Goal: Information Seeking & Learning: Check status

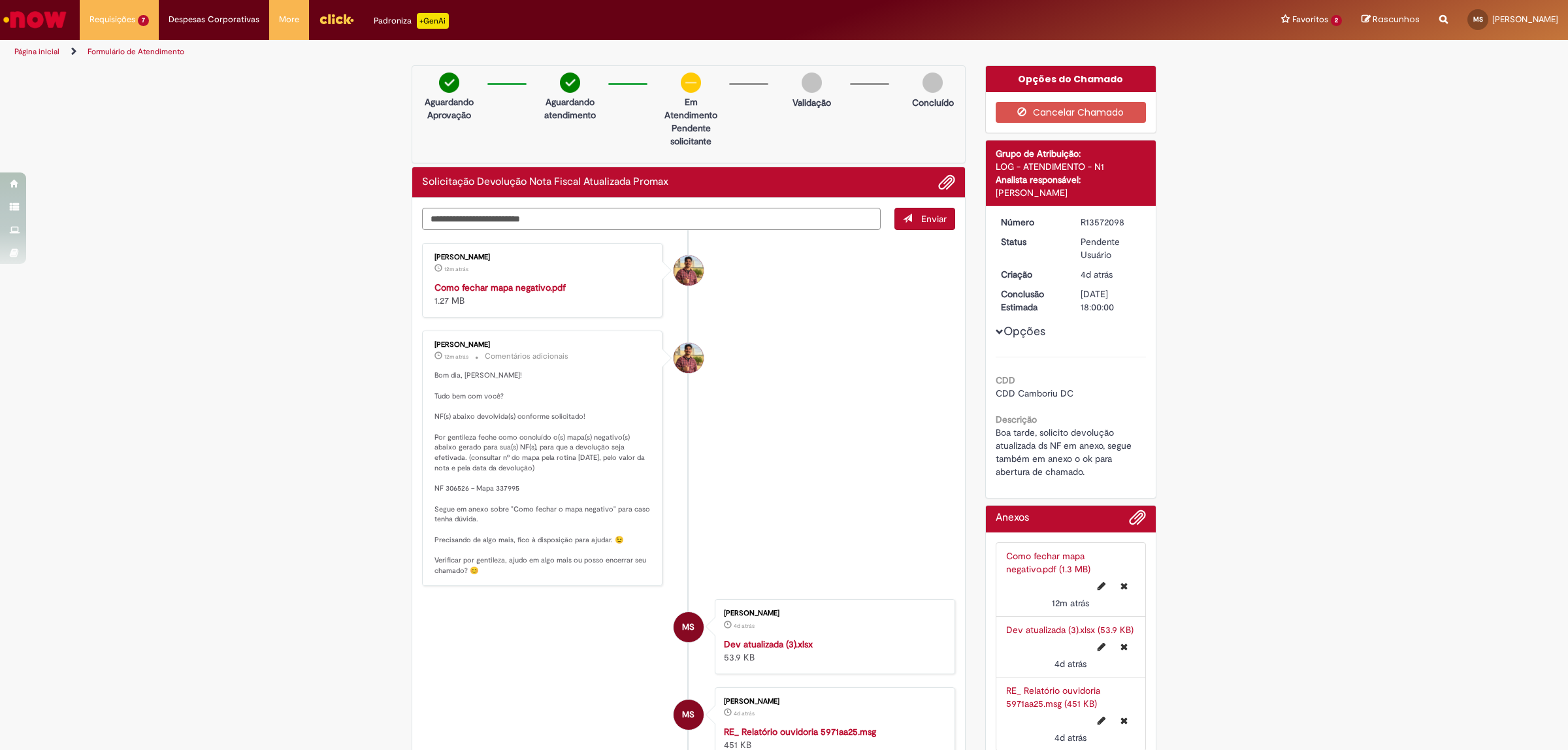
click at [551, 287] on strong "Como fechar mapa negativo.pdf" at bounding box center [500, 287] width 131 height 12
drag, startPoint x: 432, startPoint y: 419, endPoint x: 514, endPoint y: 426, distance: 82.3
click at [514, 426] on p "Bom dia, [PERSON_NAME]! Tudo bem com você? NF(s) abaixo devolvida(s) conforme s…" at bounding box center [543, 472] width 218 height 205
click at [488, 435] on p "Bom dia, [PERSON_NAME]! Tudo bem com você? NF(s) abaixo devolvida(s) conforme s…" at bounding box center [543, 472] width 218 height 205
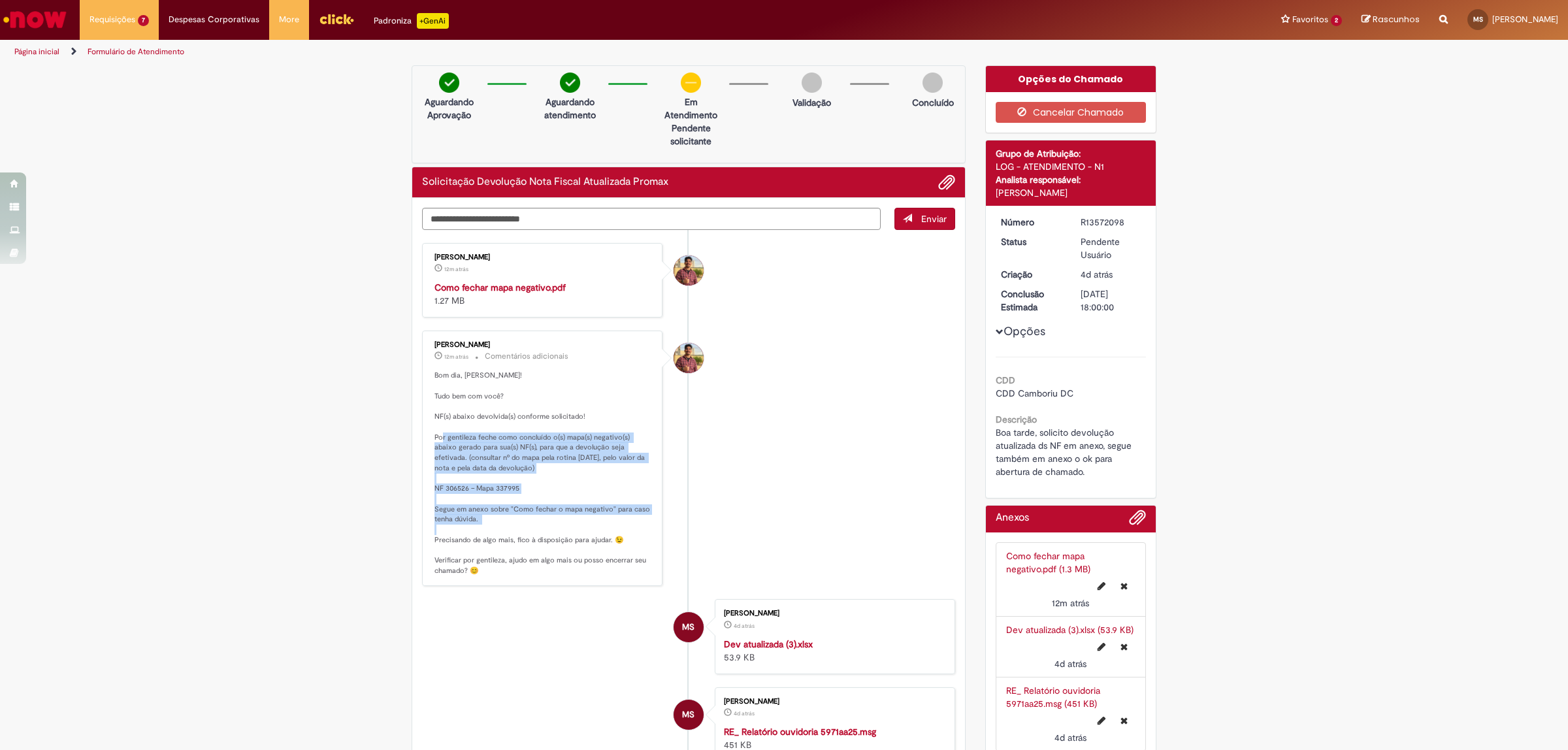
drag, startPoint x: 435, startPoint y: 438, endPoint x: 603, endPoint y: 526, distance: 189.7
click at [603, 526] on p "Bom dia, [PERSON_NAME]! Tudo bem com você? NF(s) abaixo devolvida(s) conforme s…" at bounding box center [543, 472] width 218 height 205
click at [525, 486] on p "Bom dia, [PERSON_NAME]! Tudo bem com você? NF(s) abaixo devolvida(s) conforme s…" at bounding box center [543, 472] width 218 height 205
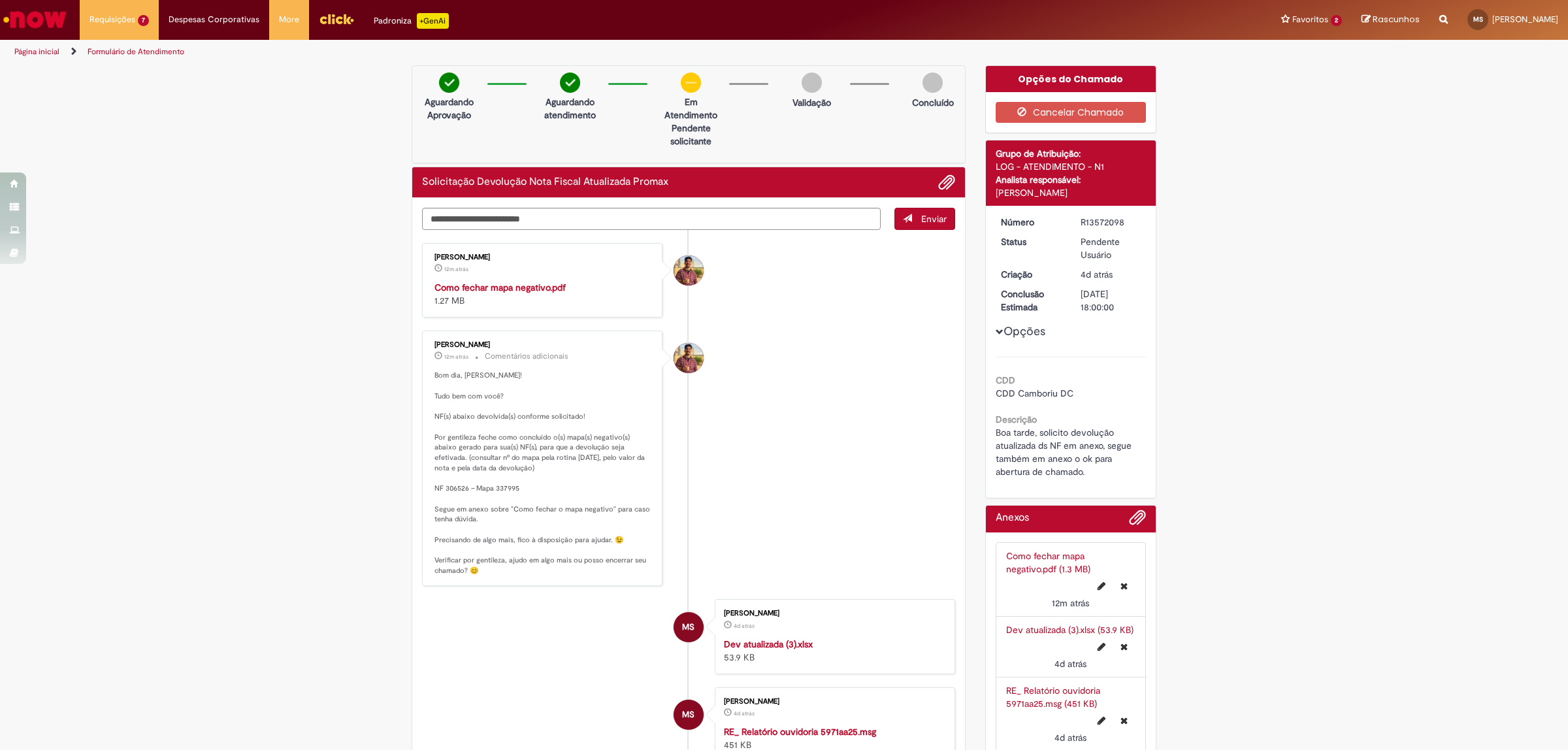
scroll to position [81, 0]
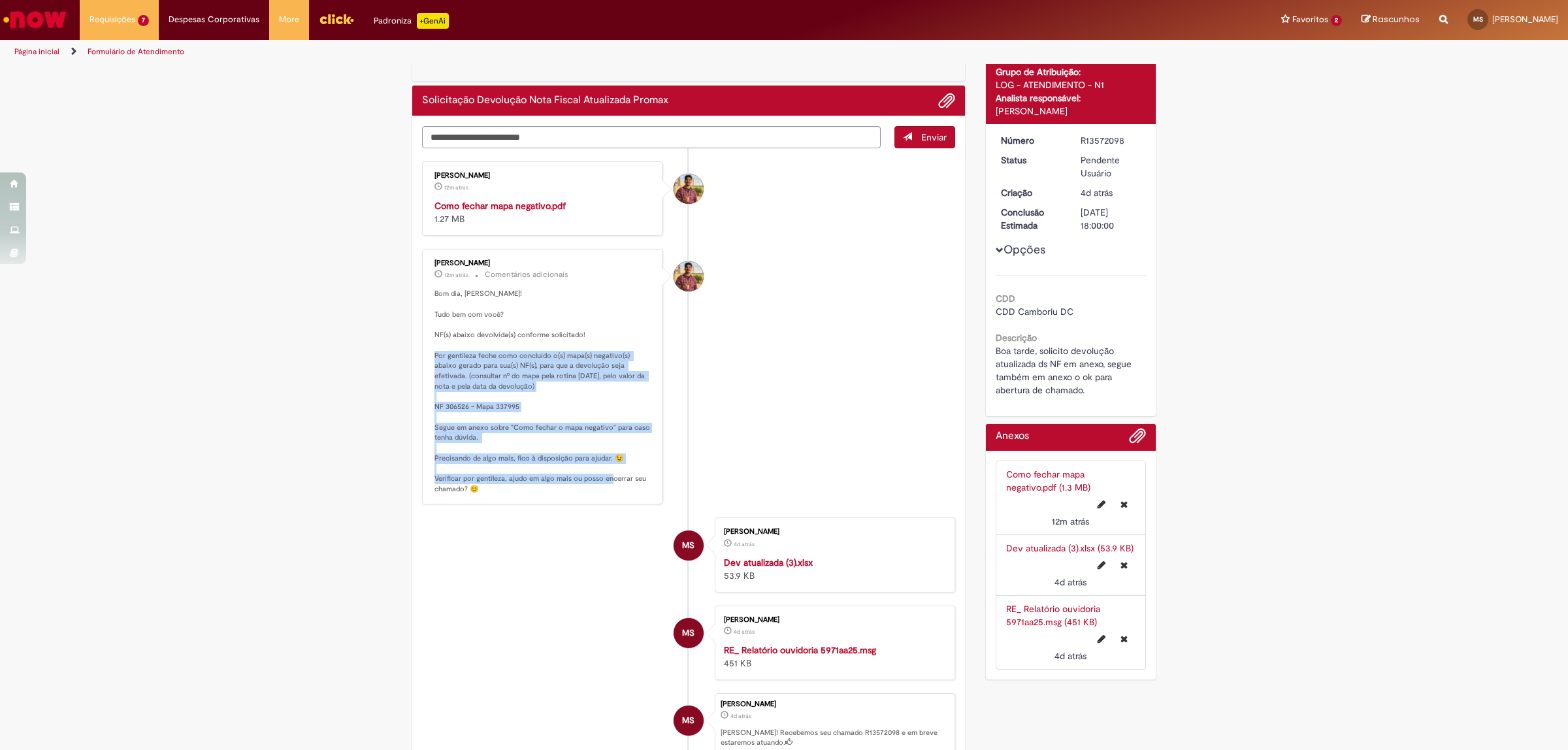
drag, startPoint x: 429, startPoint y: 354, endPoint x: 597, endPoint y: 483, distance: 211.8
click at [597, 483] on p "Bom dia, [PERSON_NAME]! Tudo bem com você? NF(s) abaixo devolvida(s) conforme s…" at bounding box center [543, 391] width 218 height 205
click at [435, 400] on p "Bom dia, [PERSON_NAME]! Tudo bem com você? NF(s) abaixo devolvida(s) conforme s…" at bounding box center [543, 391] width 218 height 205
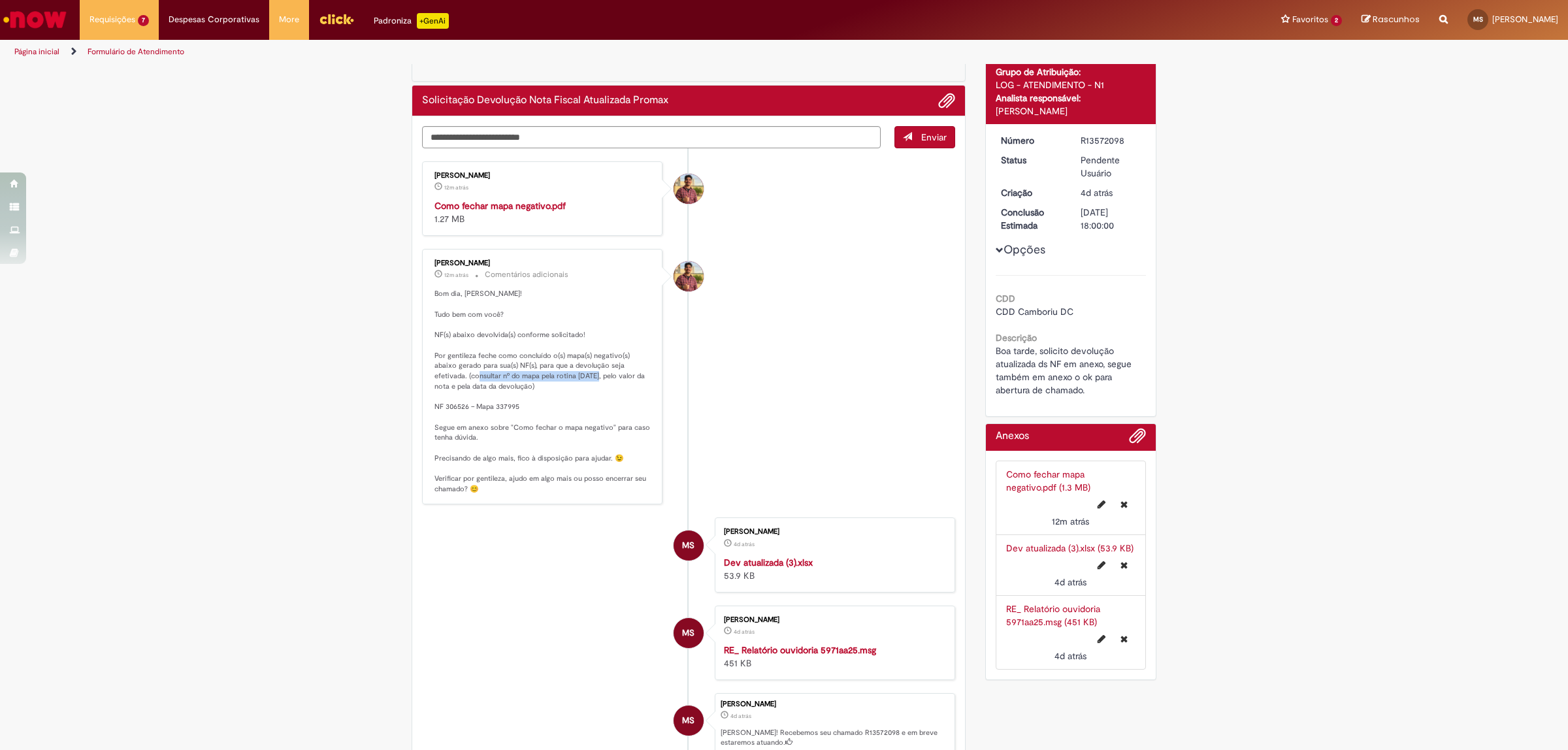
drag, startPoint x: 439, startPoint y: 375, endPoint x: 557, endPoint y: 381, distance: 118.2
click at [557, 381] on p "Bom dia, [PERSON_NAME]! Tudo bem com você? NF(s) abaixo devolvida(s) conforme s…" at bounding box center [543, 391] width 218 height 205
click at [556, 393] on p "Bom dia, [PERSON_NAME]! Tudo bem com você? NF(s) abaixo devolvida(s) conforme s…" at bounding box center [543, 391] width 218 height 205
click at [472, 391] on p "Bom dia, [PERSON_NAME]! Tudo bem com você? NF(s) abaixo devolvida(s) conforme s…" at bounding box center [543, 391] width 218 height 205
drag, startPoint x: 478, startPoint y: 406, endPoint x: 463, endPoint y: 436, distance: 33.5
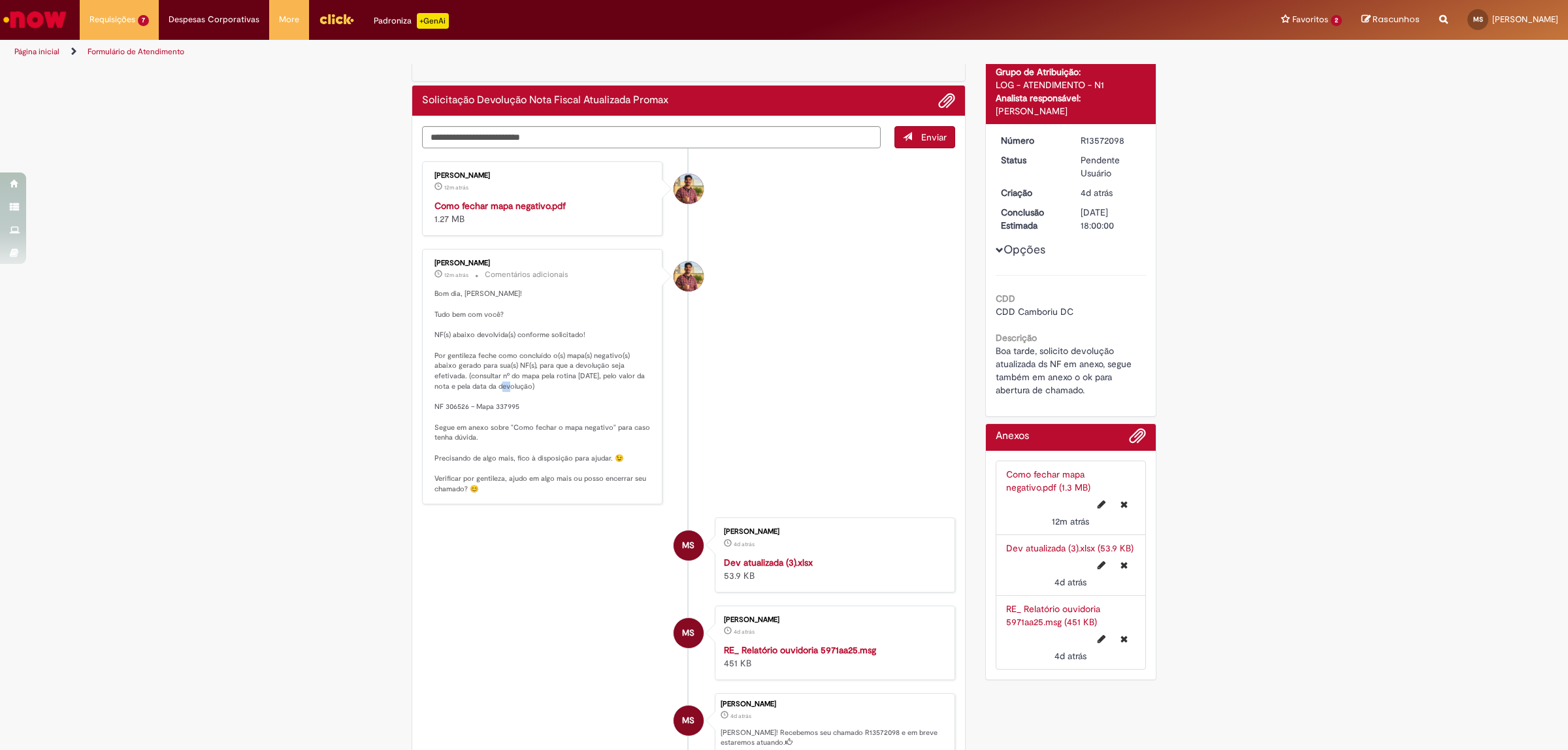
click at [478, 413] on p "Bom dia, [PERSON_NAME]! Tudo bem com você? NF(s) abaixo devolvida(s) conforme s…" at bounding box center [543, 391] width 218 height 205
drag, startPoint x: 458, startPoint y: 438, endPoint x: 500, endPoint y: 436, distance: 42.0
click at [500, 436] on p "Bom dia, [PERSON_NAME]! Tudo bem com você? NF(s) abaixo devolvida(s) conforme s…" at bounding box center [543, 391] width 218 height 205
drag, startPoint x: 458, startPoint y: 461, endPoint x: 500, endPoint y: 468, distance: 42.6
click at [500, 468] on p "Bom dia, [PERSON_NAME]! Tudo bem com você? NF(s) abaixo devolvida(s) conforme s…" at bounding box center [543, 391] width 218 height 205
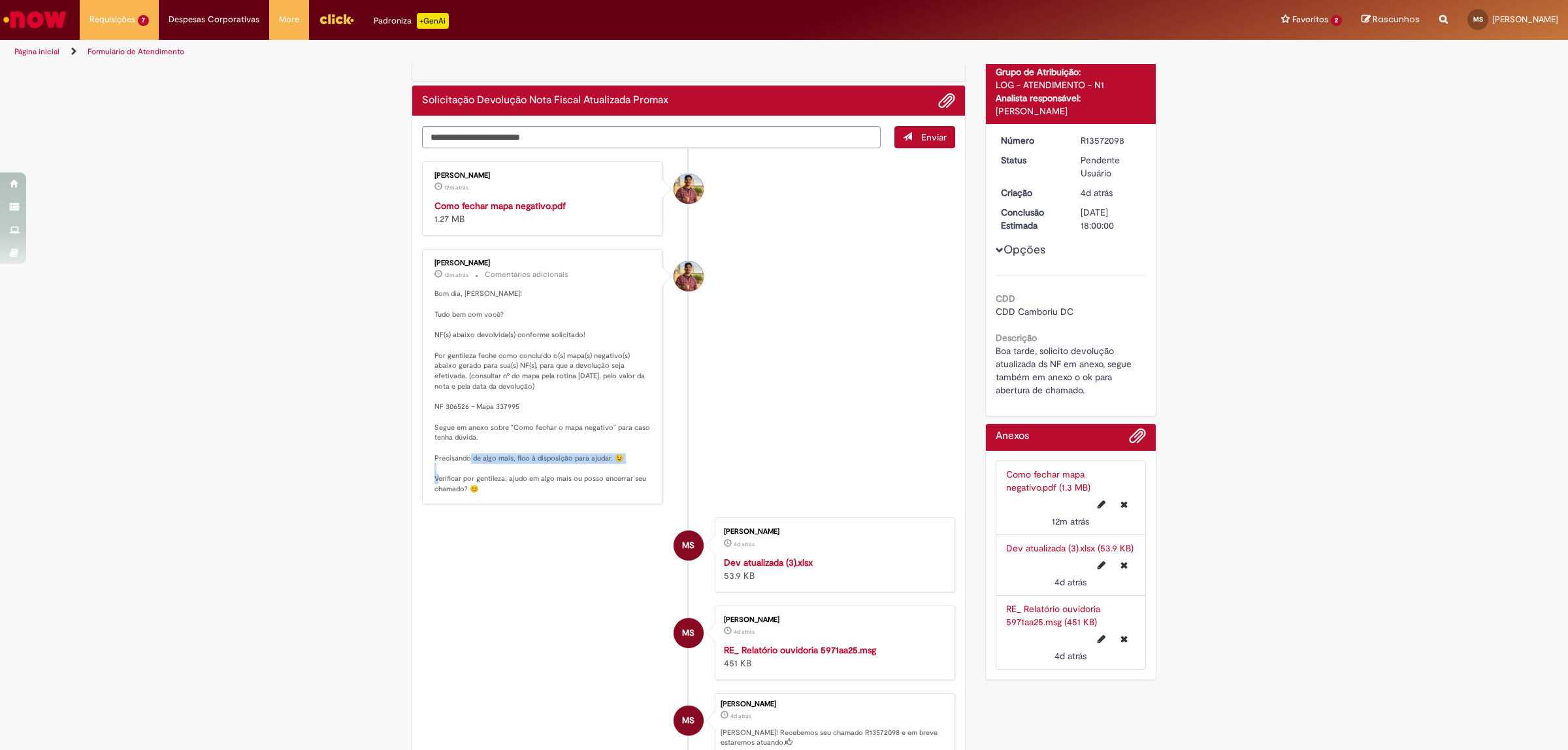
click at [482, 433] on p "Bom dia, [PERSON_NAME]! Tudo bem com você? NF(s) abaixo devolvida(s) conforme s…" at bounding box center [543, 391] width 218 height 205
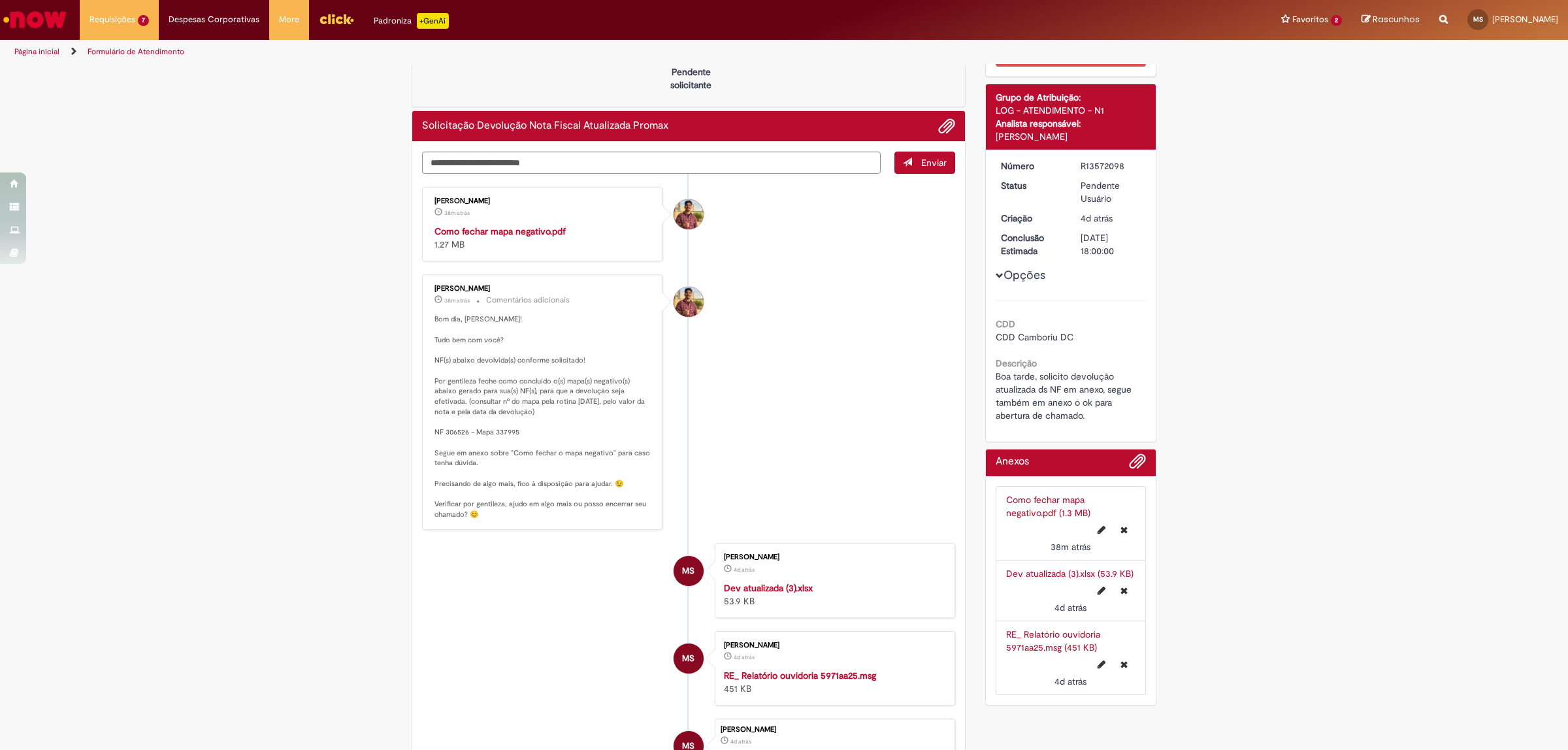
scroll to position [0, 0]
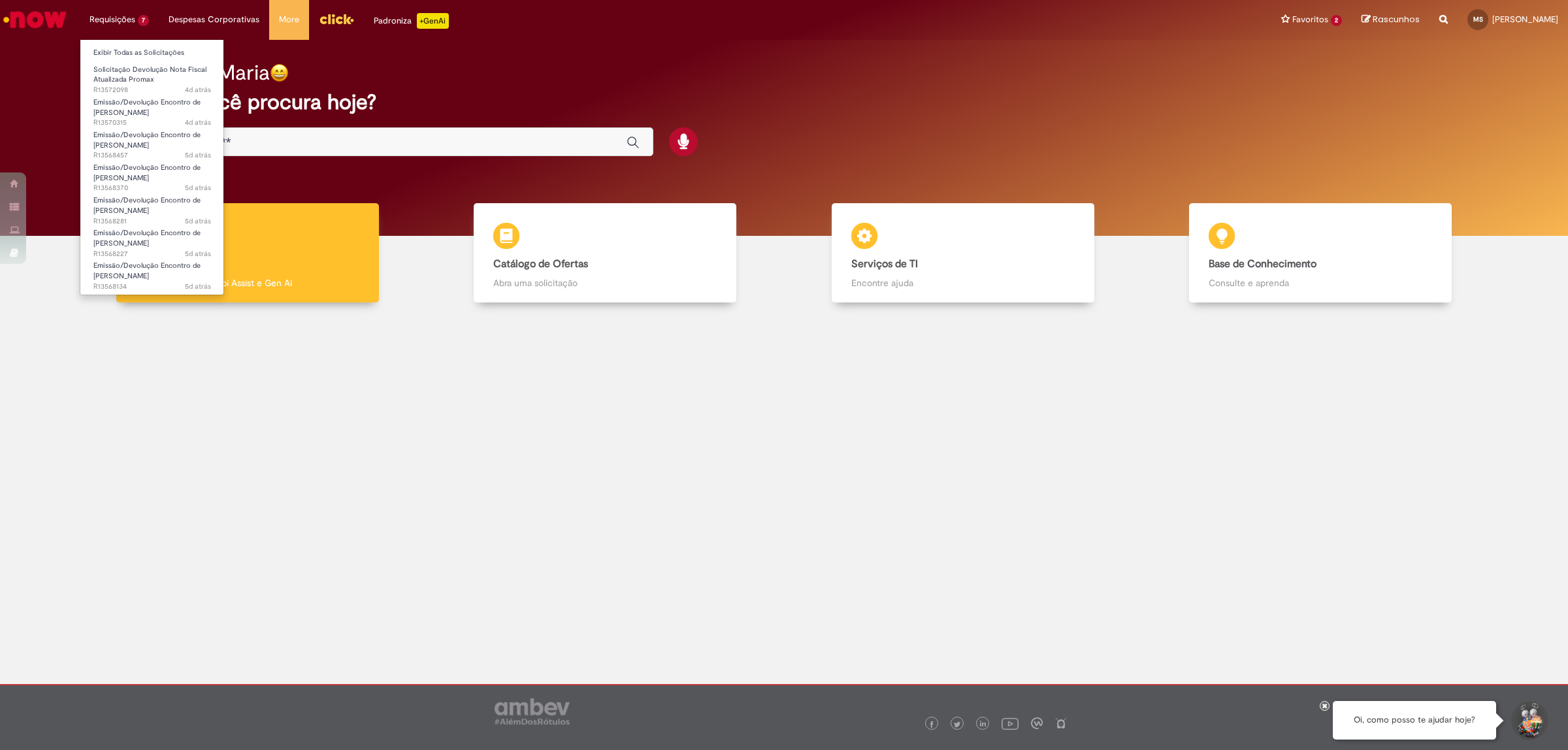
click at [112, 16] on li "Requisições 7 Exibir Todas as Solicitações Solicitação Devolução Nota Fiscal At…" at bounding box center [119, 19] width 79 height 39
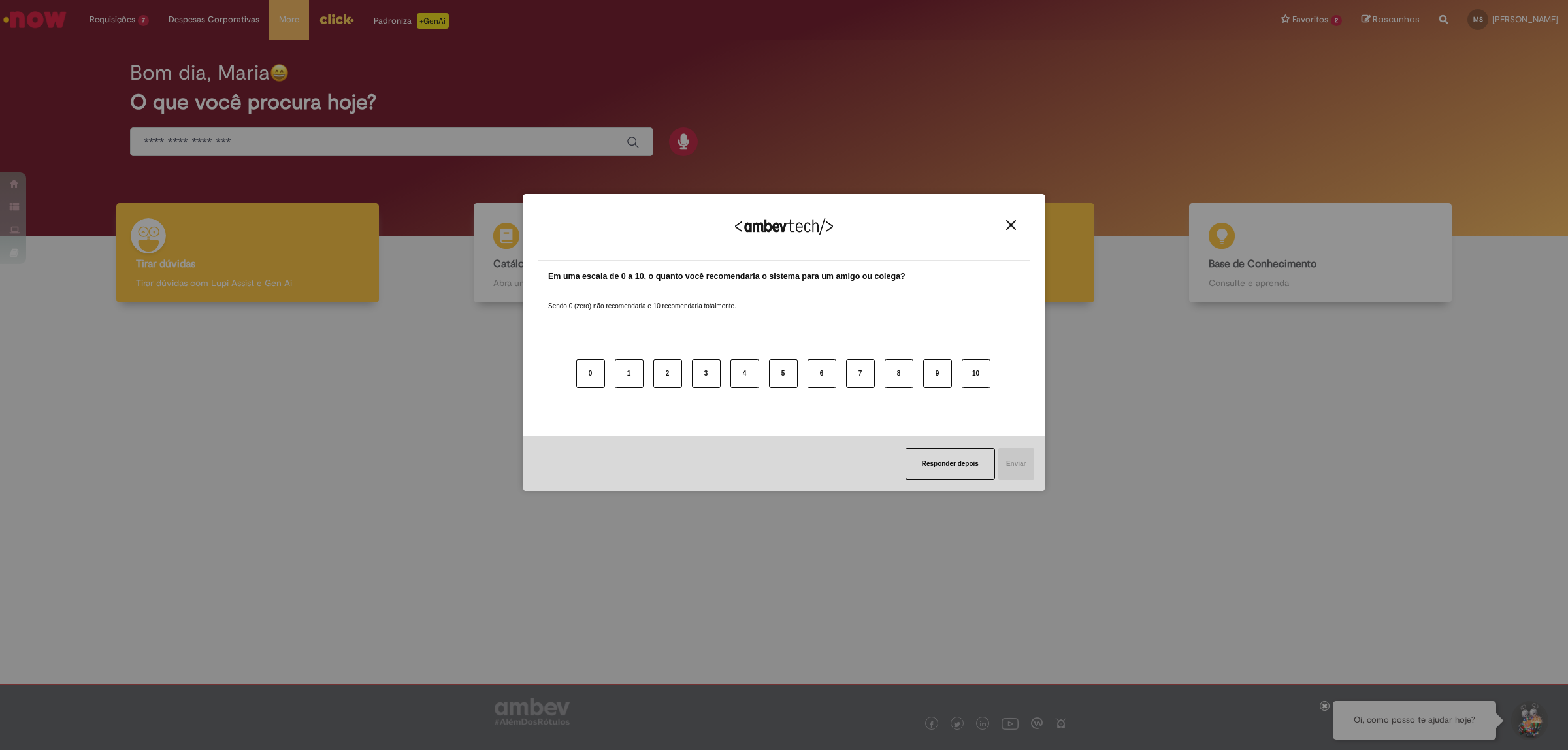
click at [1013, 222] on img "Close" at bounding box center [1011, 224] width 10 height 10
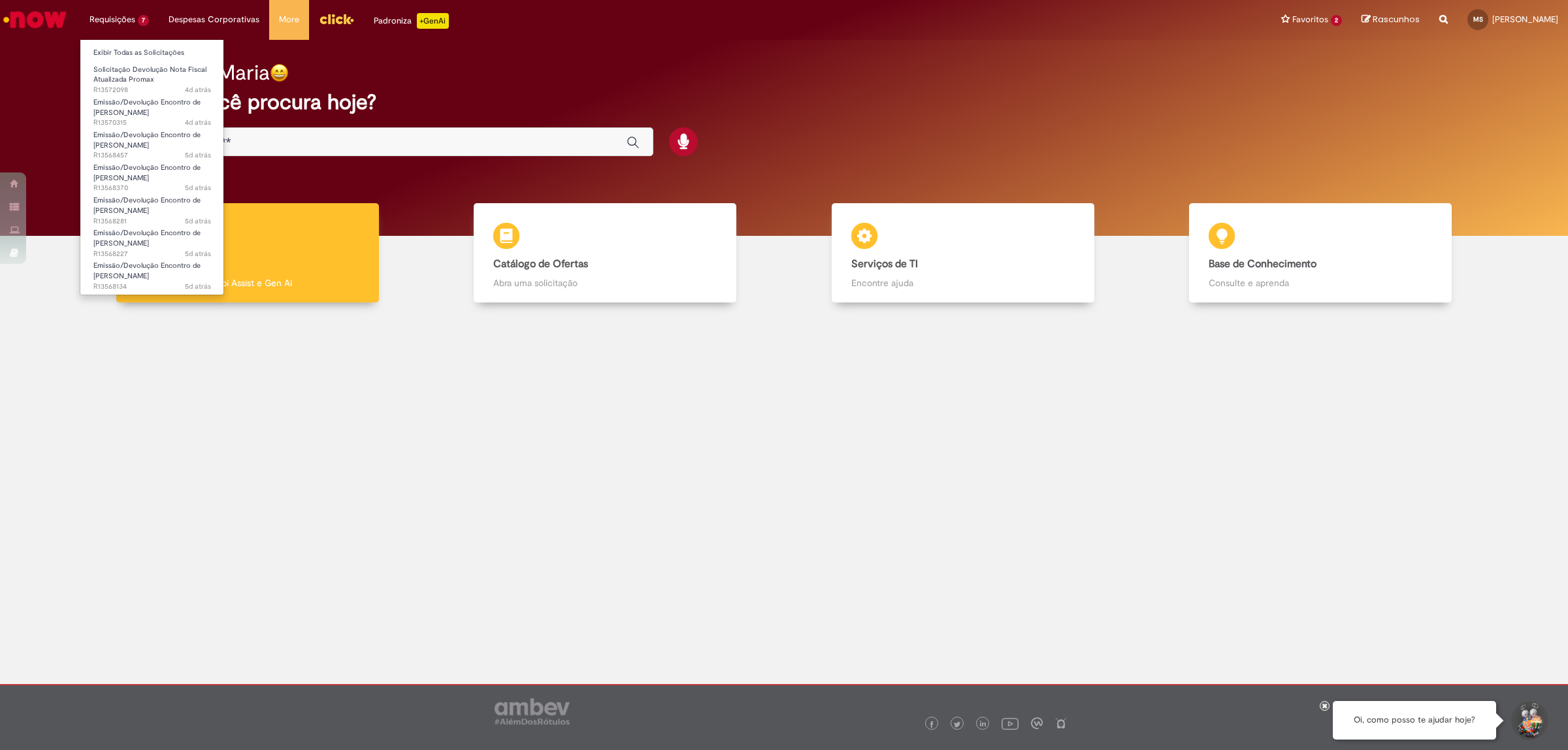
click at [135, 19] on li "Requisições 7 Exibir Todas as Solicitações Solicitação Devolução Nota Fiscal At…" at bounding box center [119, 19] width 79 height 39
click at [158, 64] on span "Solicitação Devolução Nota Fiscal Atualizada Promax" at bounding box center [150, 74] width 113 height 20
click at [153, 47] on link "Exibir Todas as Solicitações" at bounding box center [153, 53] width 144 height 14
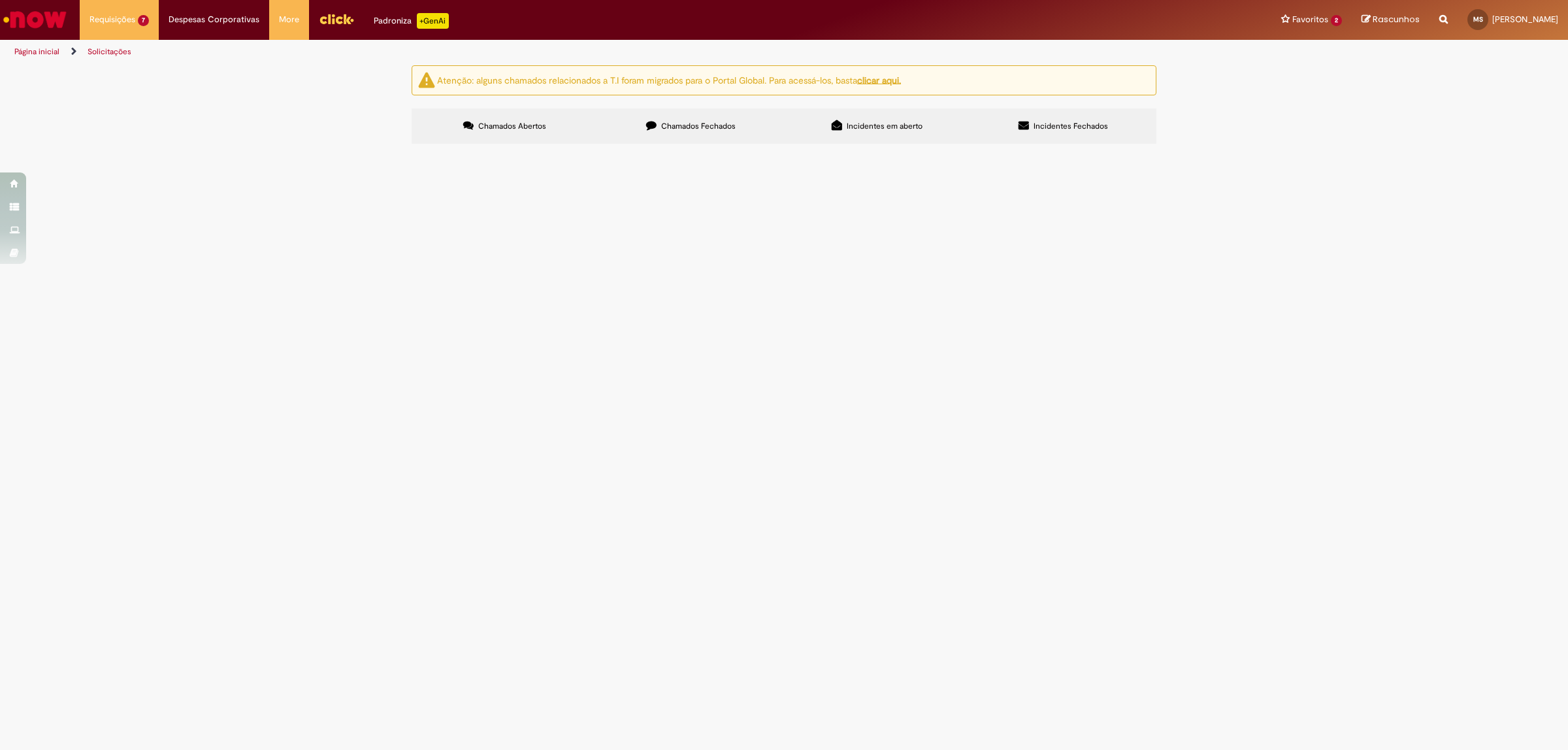
click at [700, 121] on label "Chamados Fechados" at bounding box center [691, 126] width 187 height 36
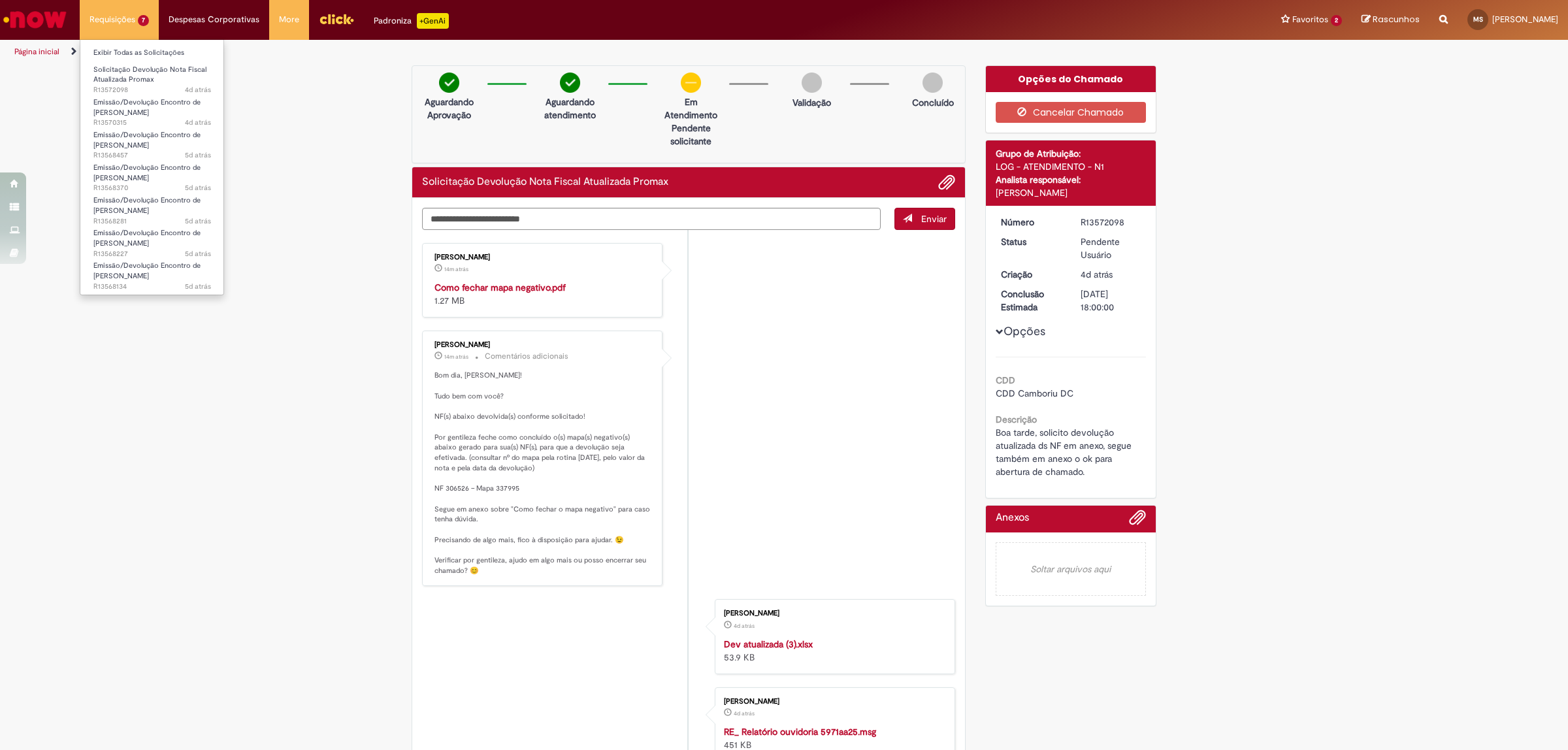
click at [96, 21] on li "Requisições 7 Exibir Todas as Solicitações Solicitação Devolução Nota Fiscal At…" at bounding box center [119, 19] width 79 height 39
click at [118, 53] on link "Exibir Todas as Solicitações" at bounding box center [153, 53] width 144 height 14
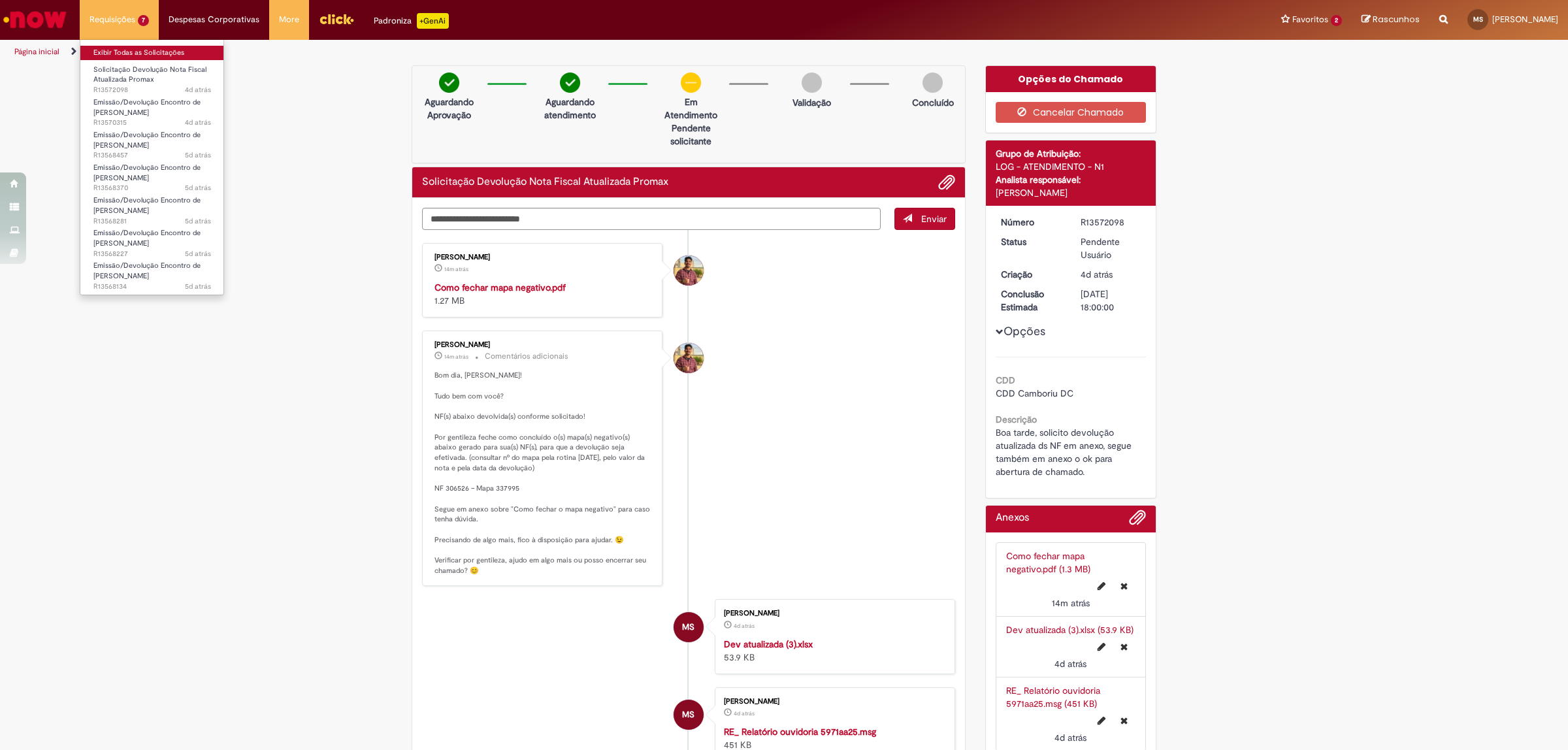
click at [122, 53] on link "Exibir Todas as Solicitações" at bounding box center [153, 53] width 144 height 14
click at [113, 53] on link "Exibir Todas as Solicitações" at bounding box center [153, 53] width 144 height 14
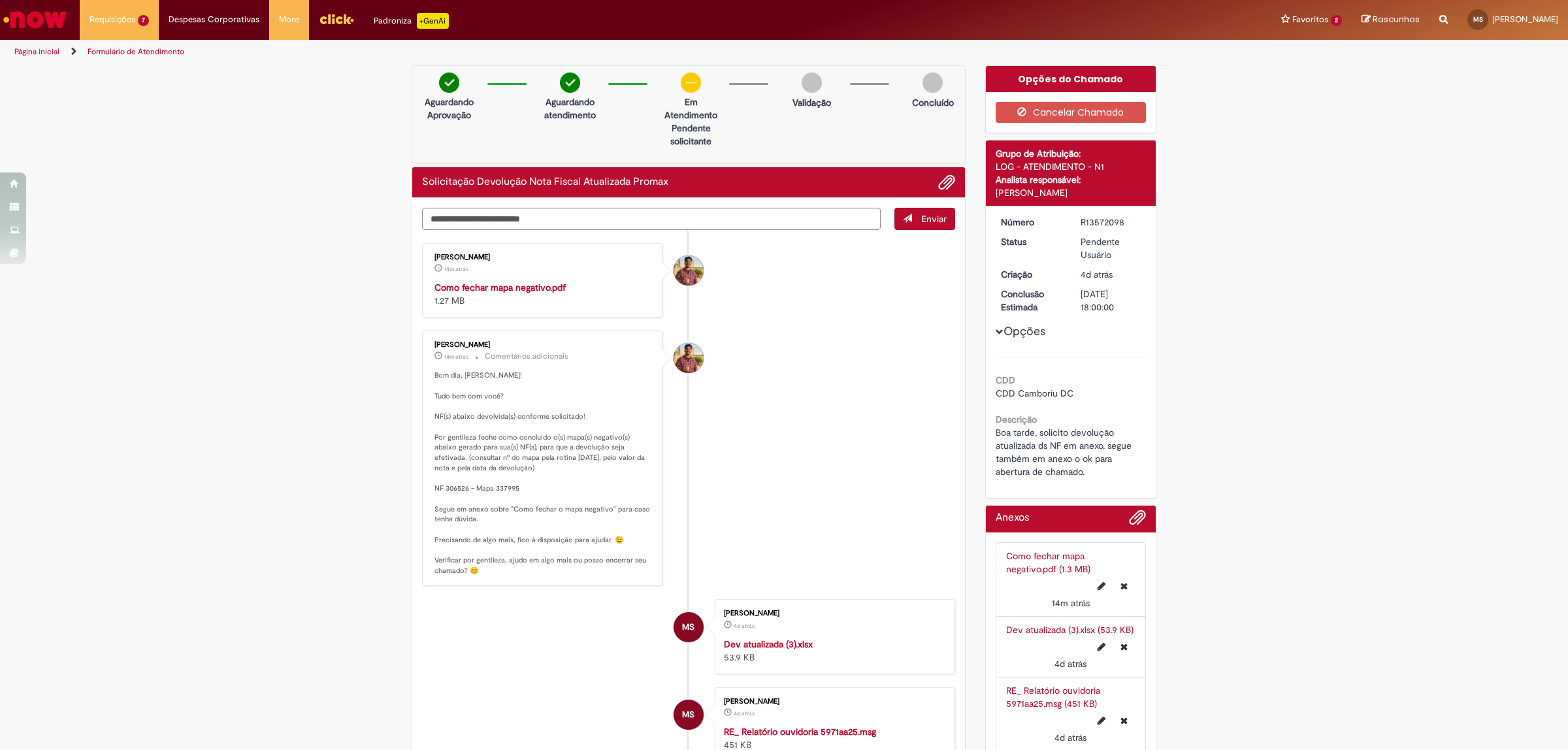
click at [46, 50] on link "Página inicial" at bounding box center [36, 52] width 45 height 10
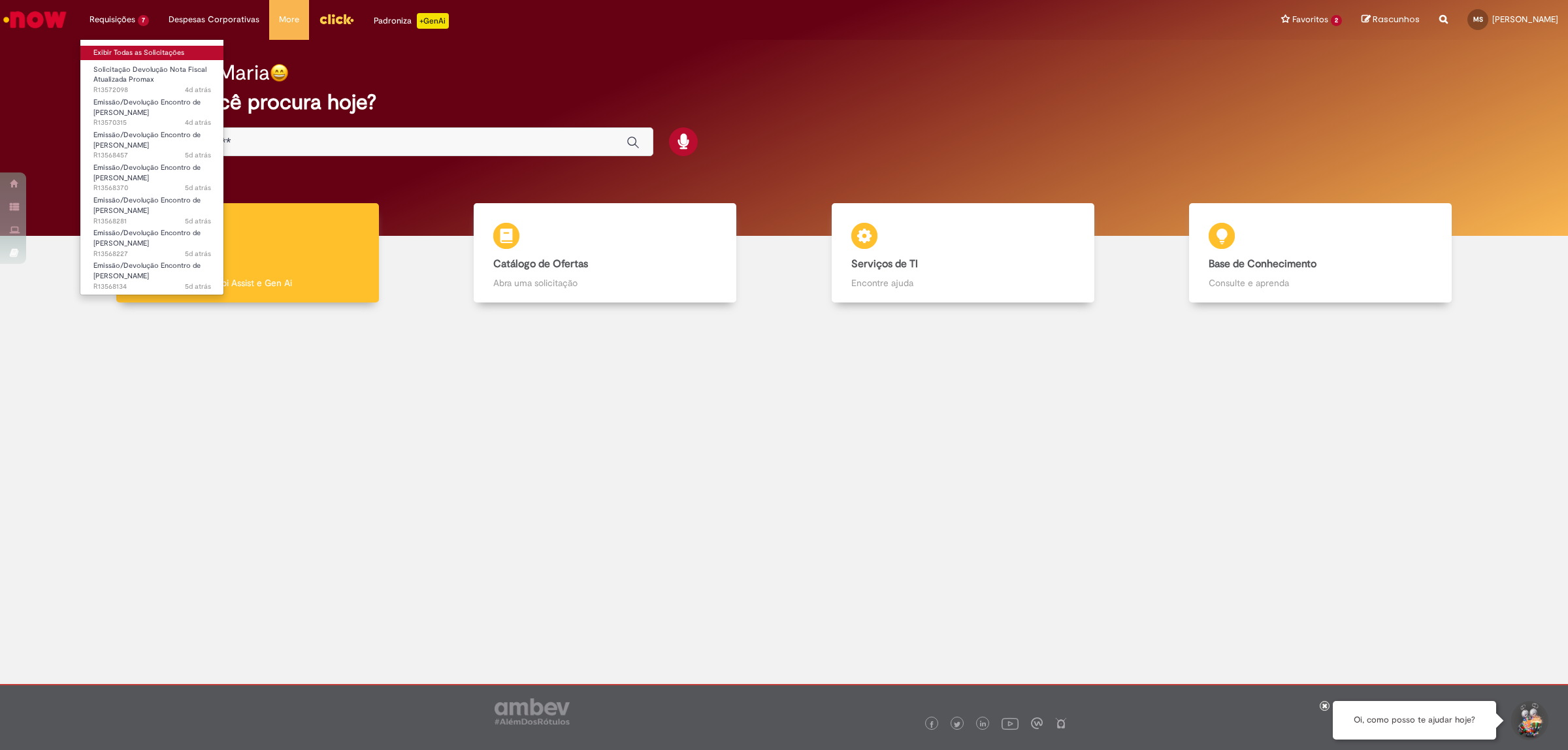
click at [96, 53] on link "Exibir Todas as Solicitações" at bounding box center [153, 53] width 144 height 14
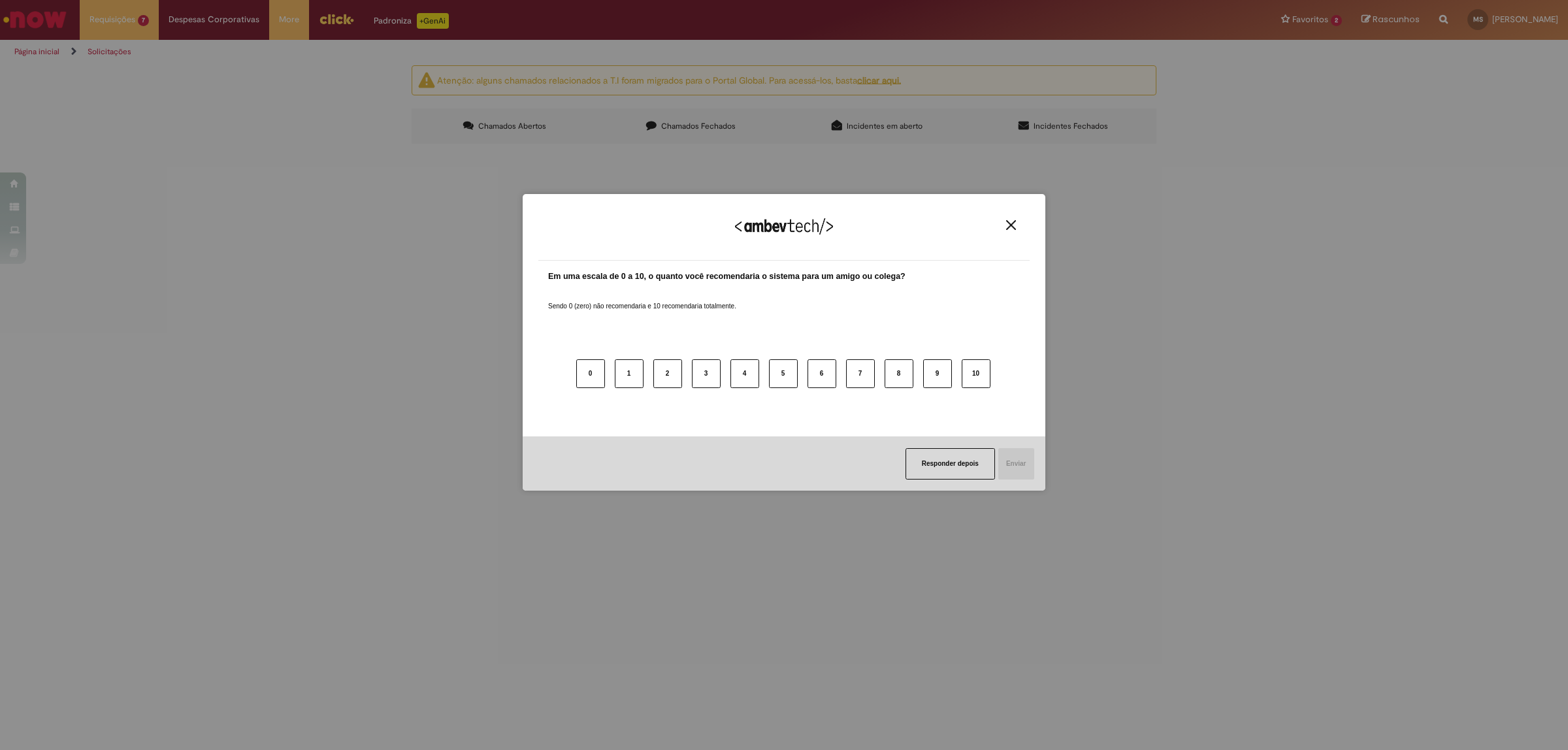
click at [1003, 226] on button "Close" at bounding box center [1011, 225] width 18 height 11
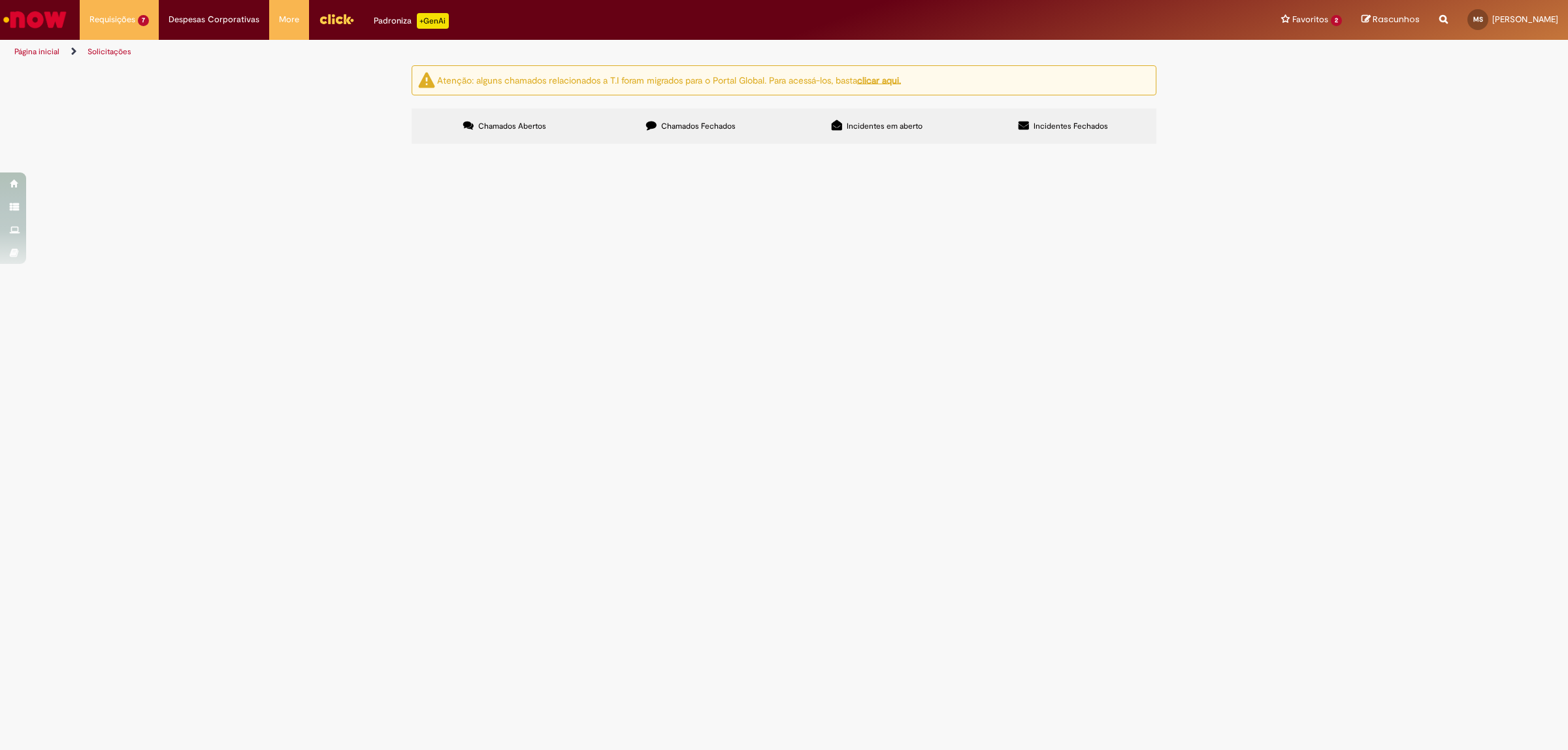
click at [703, 126] on span "Chamados Fechados" at bounding box center [698, 126] width 75 height 10
click at [455, 130] on label "Chamados Abertos" at bounding box center [505, 126] width 187 height 36
click at [706, 130] on span "Chamados Fechados" at bounding box center [698, 126] width 75 height 10
